Goal: Find specific page/section: Find specific page/section

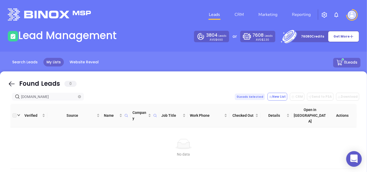
click at [77, 96] on span "[DOMAIN_NAME]" at bounding box center [48, 97] width 72 height 8
click at [80, 96] on icon "close-circle" at bounding box center [79, 96] width 3 height 3
type input "[DOMAIN_NAME]"
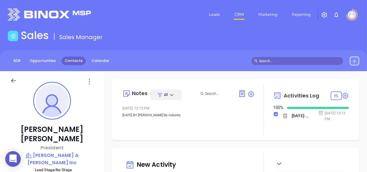
drag, startPoint x: 62, startPoint y: 54, endPoint x: 64, endPoint y: 56, distance: 3.3
click at [63, 54] on div "BDR Opportunities Contacts Calendar" at bounding box center [183, 60] width 367 height 21
click at [70, 61] on link "Contacts" at bounding box center [74, 60] width 24 height 9
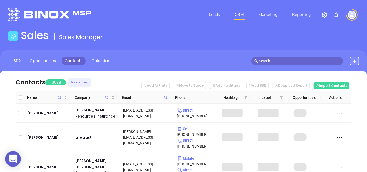
click at [166, 97] on icon at bounding box center [166, 97] width 4 height 4
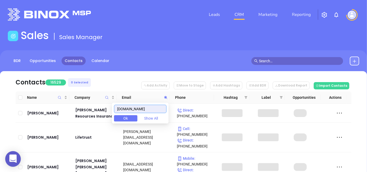
click at [120, 104] on div "eiwc.com Ok Show All" at bounding box center [140, 112] width 57 height 21
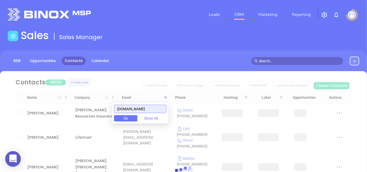
click at [121, 111] on input "[DOMAIN_NAME]" at bounding box center [140, 109] width 53 height 8
click at [122, 111] on input "[DOMAIN_NAME]" at bounding box center [140, 109] width 53 height 8
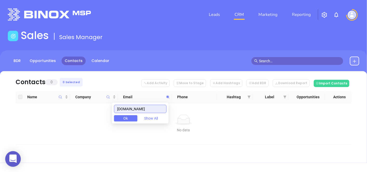
type input "ceiwc.com"
drag, startPoint x: 143, startPoint y: 106, endPoint x: 120, endPoint y: 110, distance: 22.6
click at [120, 110] on input "ceiwc.com" at bounding box center [140, 109] width 53 height 8
paste input "ceiwc.com"
type input "ceiwc.com"
